Goal: Navigation & Orientation: Find specific page/section

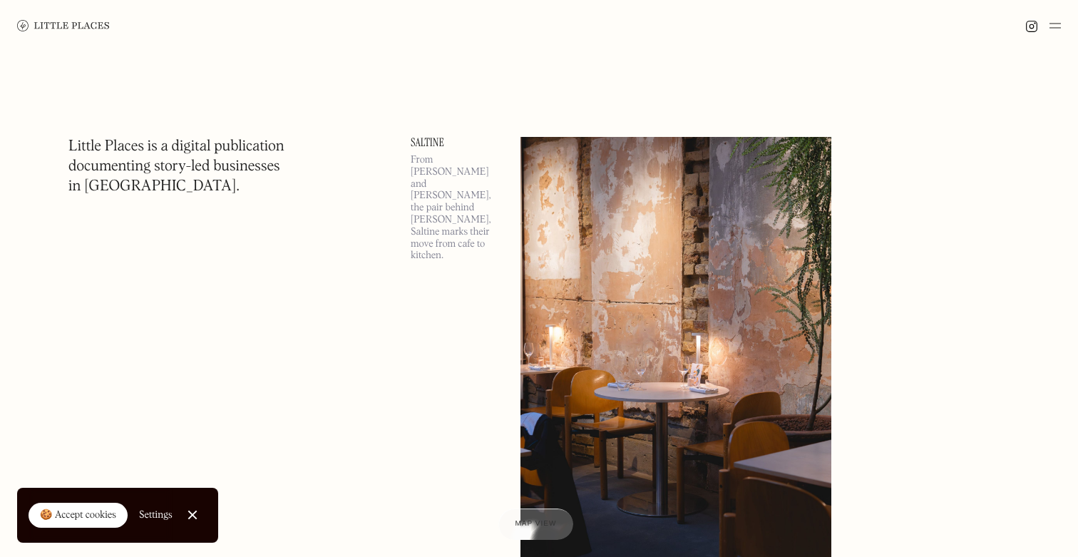
click at [61, 26] on img at bounding box center [63, 25] width 93 height 11
click at [1051, 23] on img at bounding box center [1055, 25] width 11 height 17
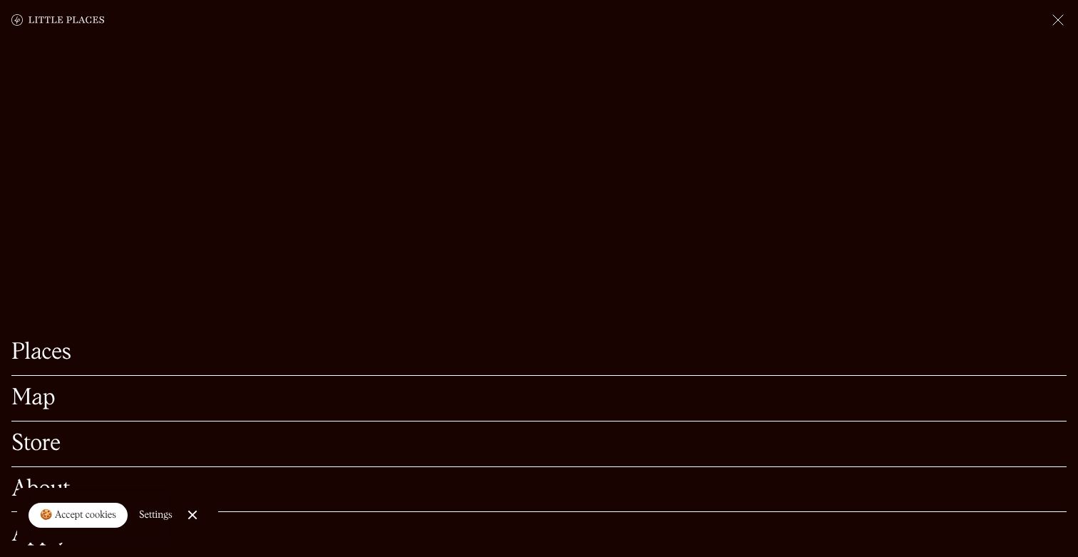
click at [55, 351] on link "Places" at bounding box center [538, 353] width 1055 height 22
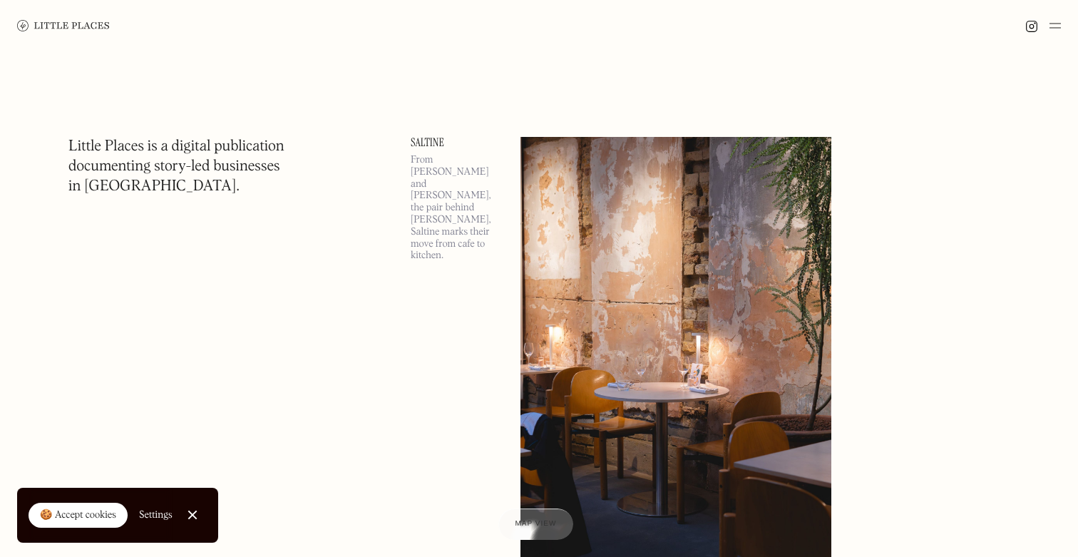
click at [1059, 27] on img at bounding box center [1055, 25] width 11 height 17
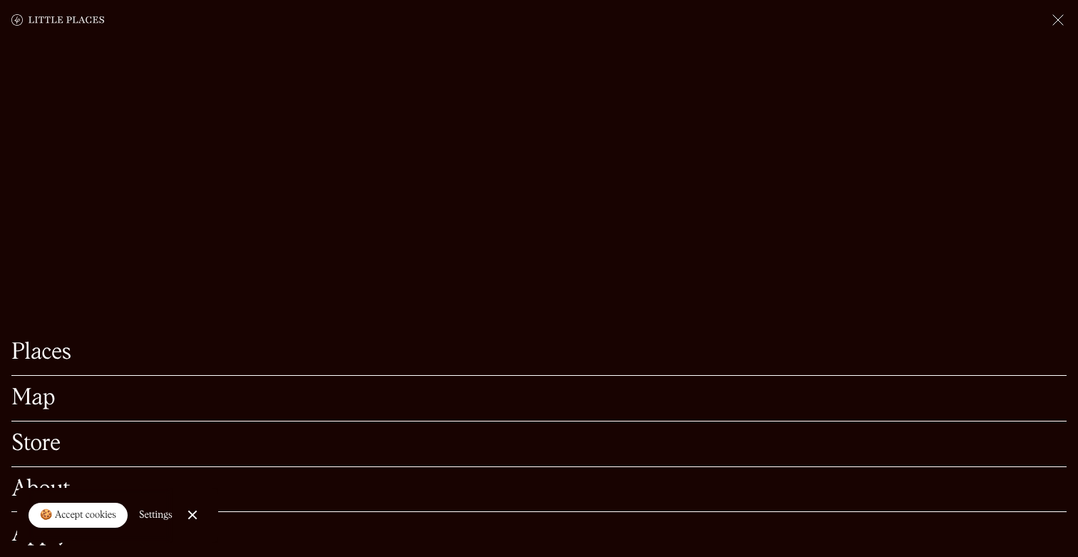
click at [34, 399] on link "Map" at bounding box center [538, 398] width 1055 height 22
